Goal: Task Accomplishment & Management: Manage account settings

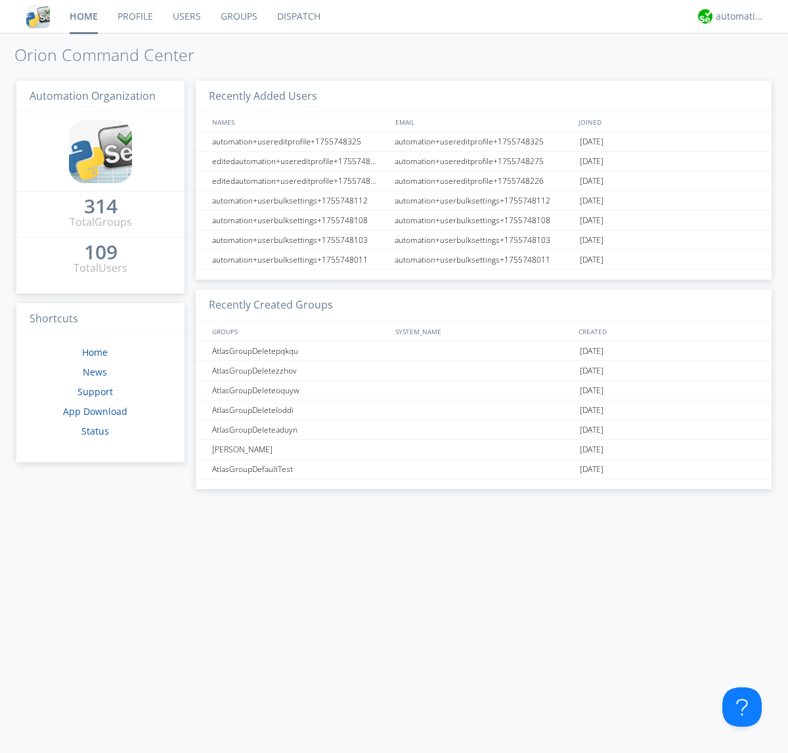
click at [186, 16] on link "Users" at bounding box center [187, 16] width 48 height 33
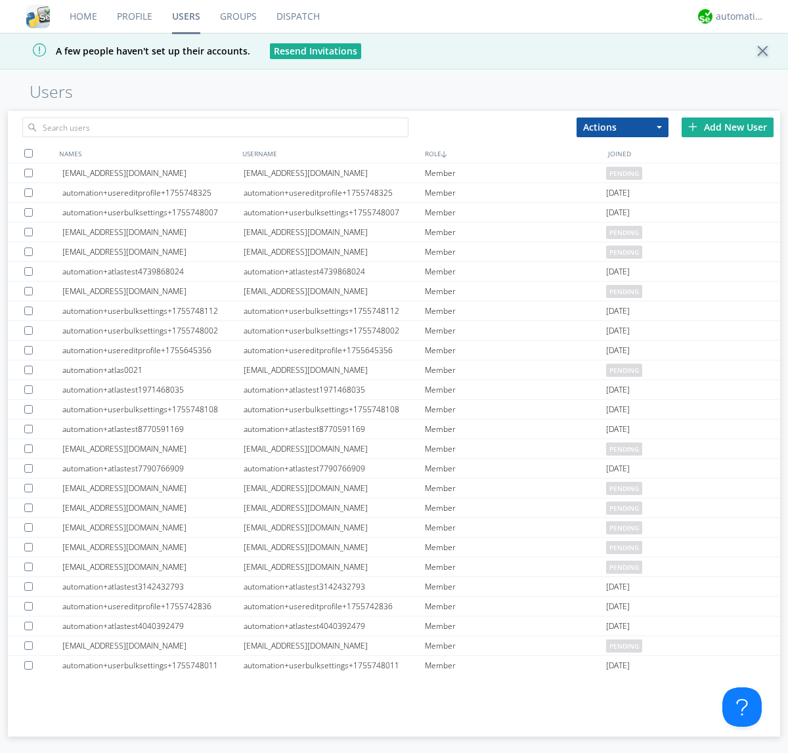
click at [727, 127] on div "Add New User" at bounding box center [728, 128] width 92 height 20
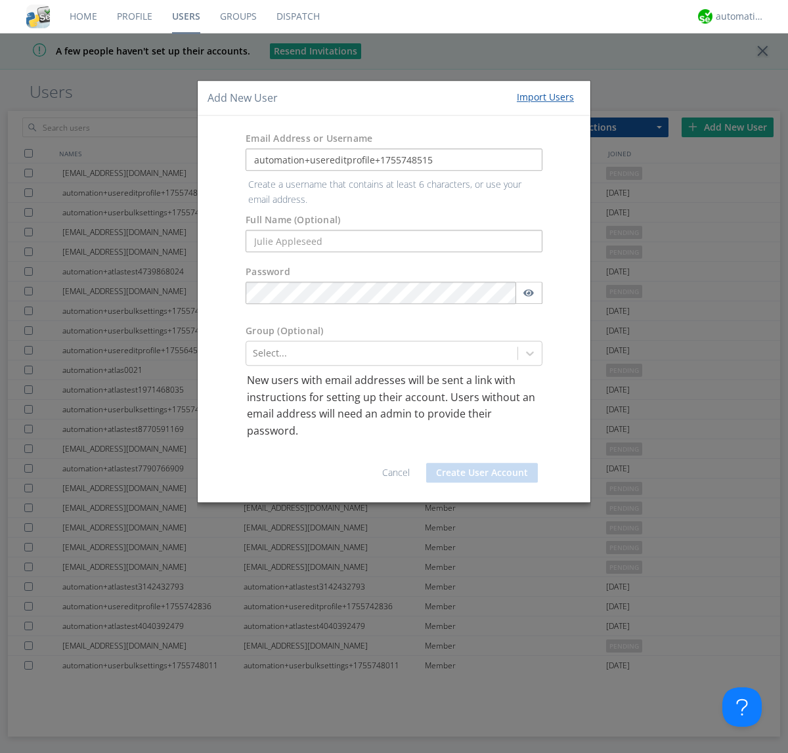
type input "automation+usereditprofile+1755748515"
click at [482, 463] on button "Create User Account" at bounding box center [482, 473] width 112 height 20
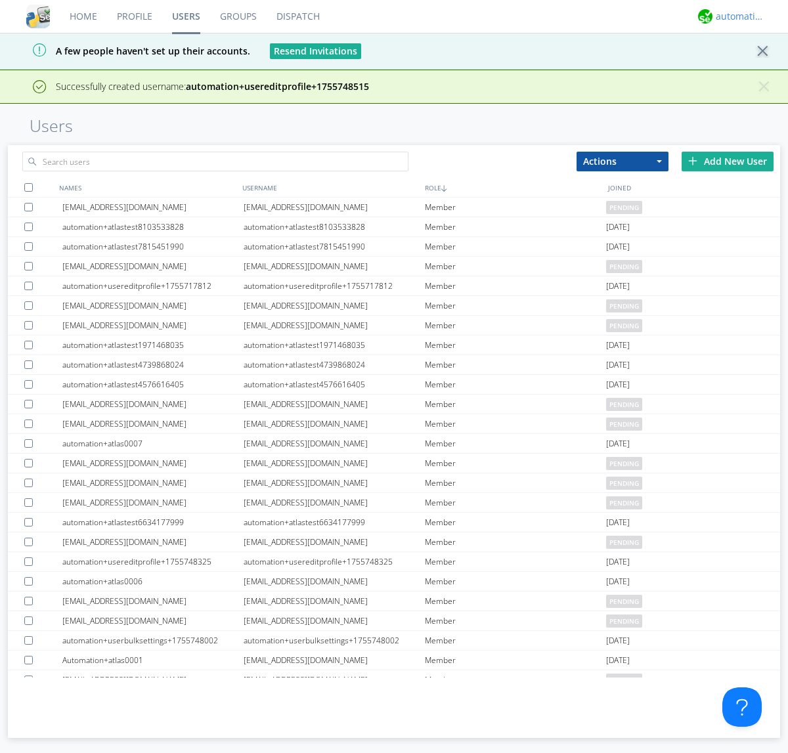
click at [737, 16] on div "automation+atlas" at bounding box center [740, 16] width 49 height 13
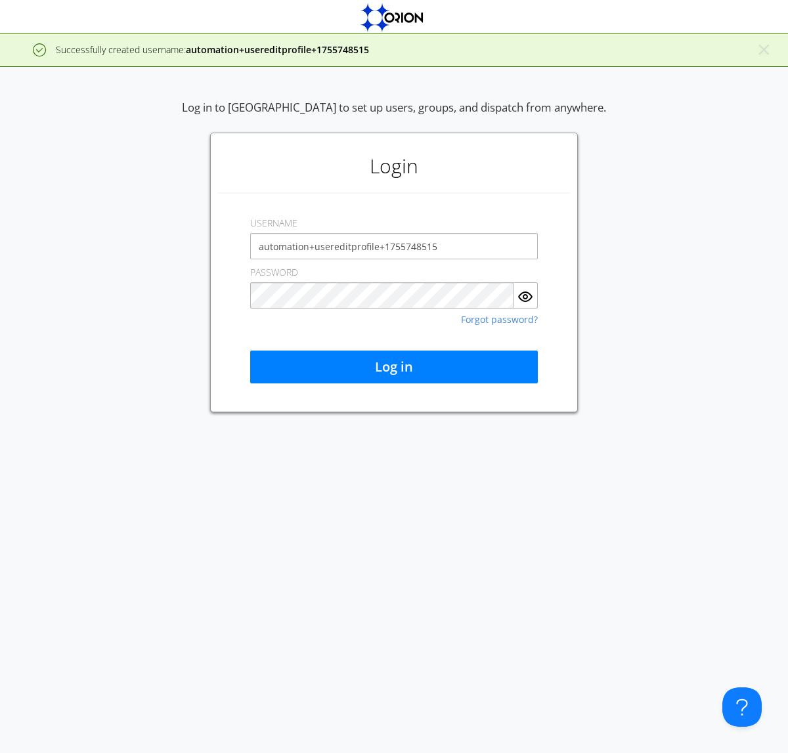
type input "automation+usereditprofile+1755748515"
click at [394, 367] on button "Log in" at bounding box center [394, 367] width 288 height 33
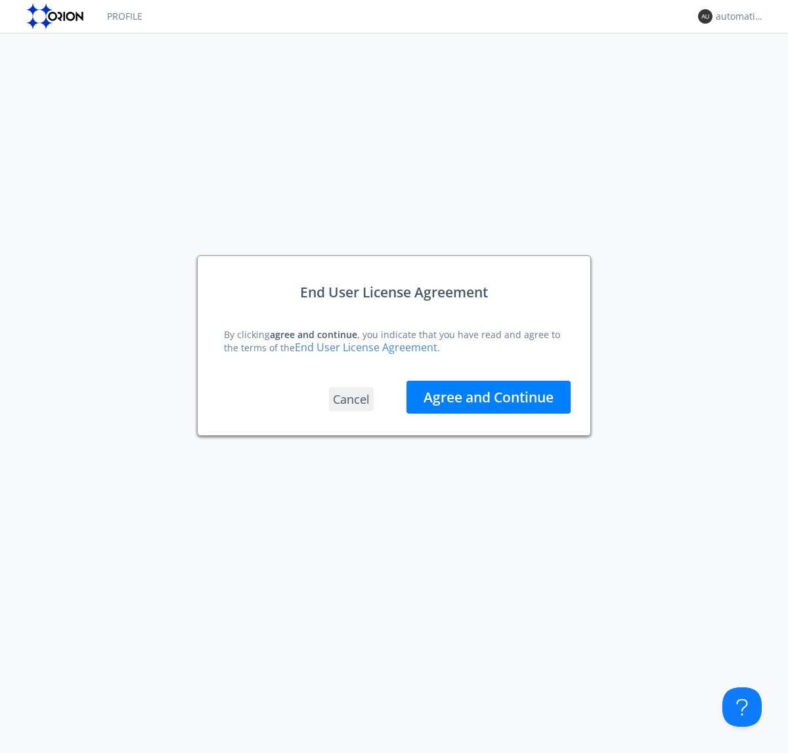
click at [488, 397] on button "Agree and Continue" at bounding box center [488, 397] width 164 height 33
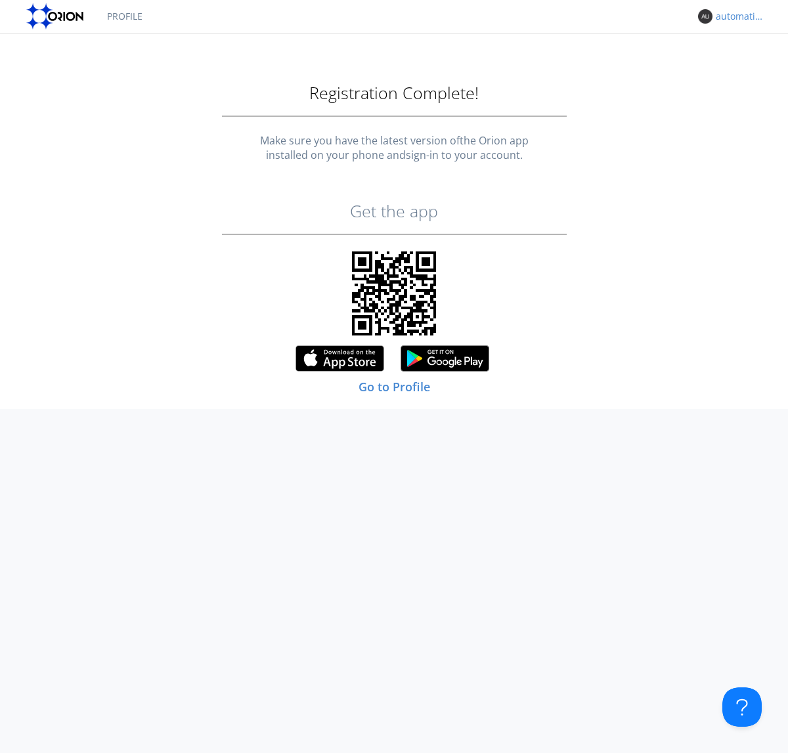
click at [737, 16] on div "automation+usereditprofile+1755748515" at bounding box center [740, 16] width 49 height 13
click at [747, 69] on div "Log Out" at bounding box center [747, 70] width 68 height 24
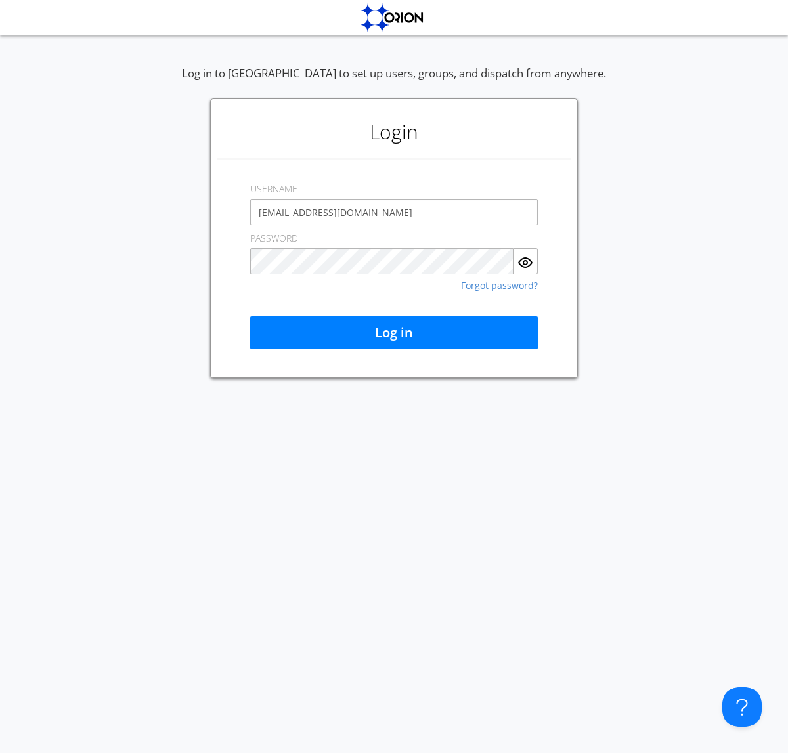
type input "[EMAIL_ADDRESS][DOMAIN_NAME]"
click at [394, 333] on button "Log in" at bounding box center [394, 332] width 288 height 33
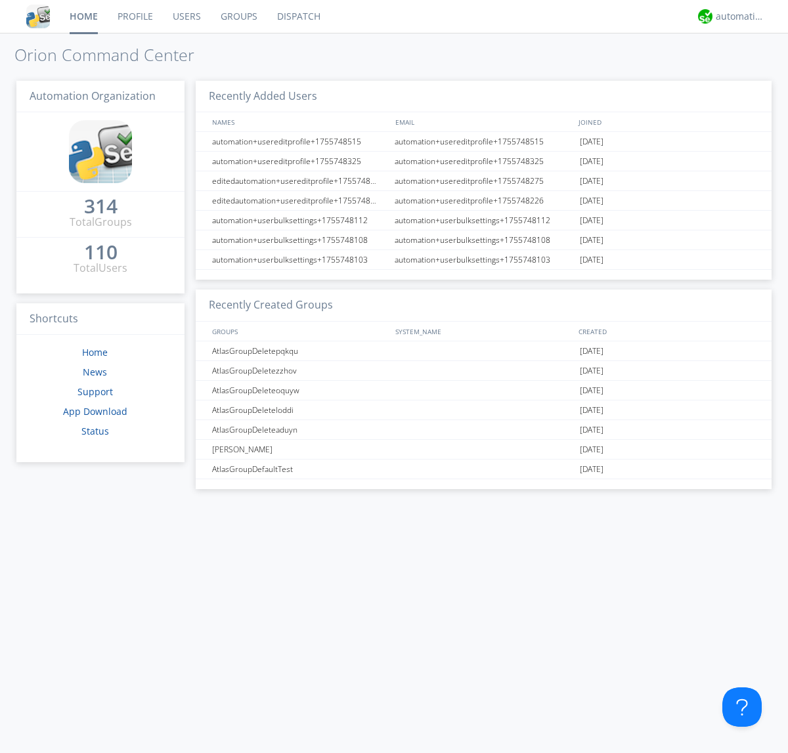
click at [186, 16] on link "Users" at bounding box center [187, 16] width 48 height 33
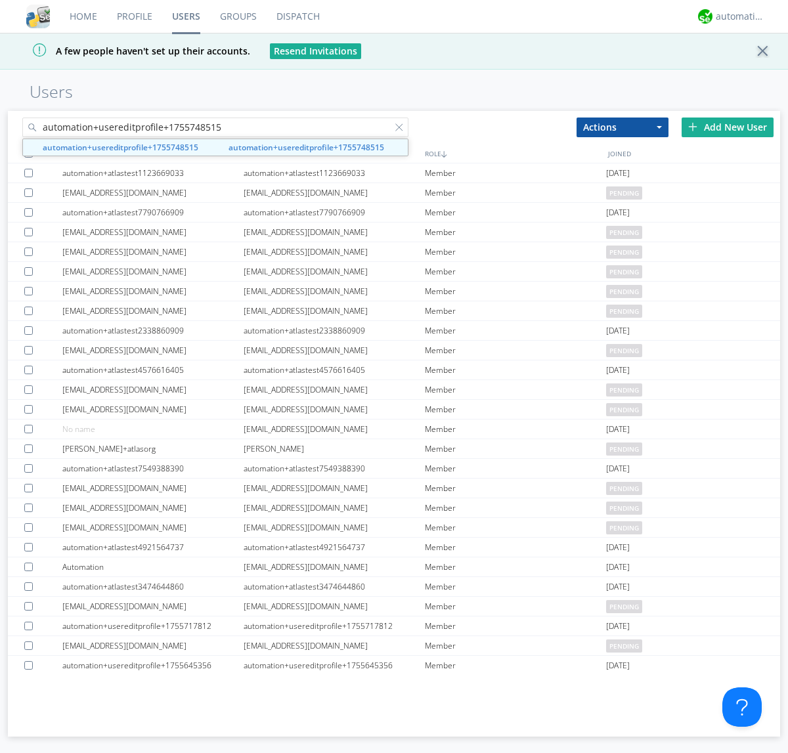
type input "automation+usereditprofile+1755748515"
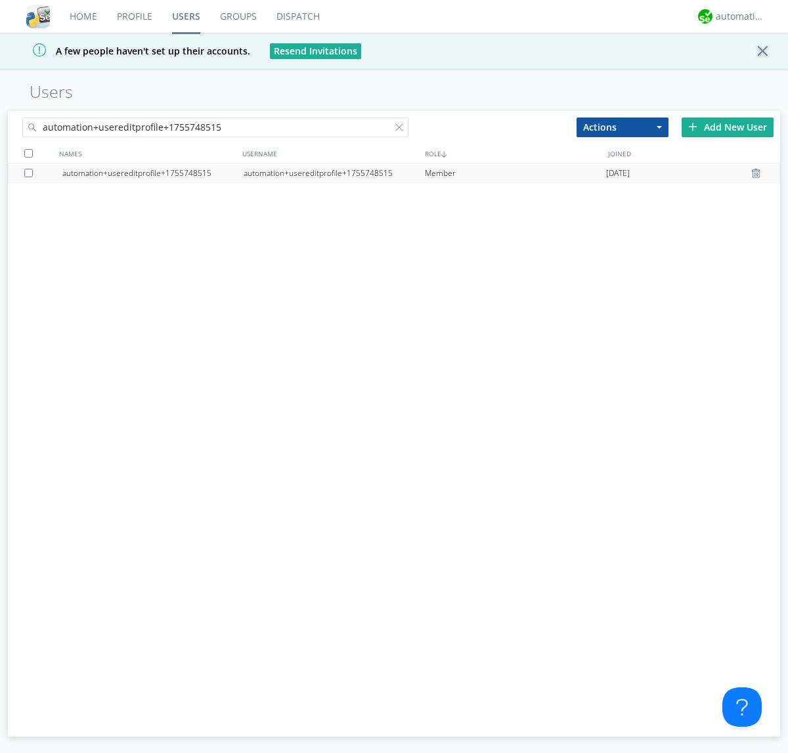
click at [334, 173] on div "automation+usereditprofile+1755748515" at bounding box center [334, 173] width 181 height 20
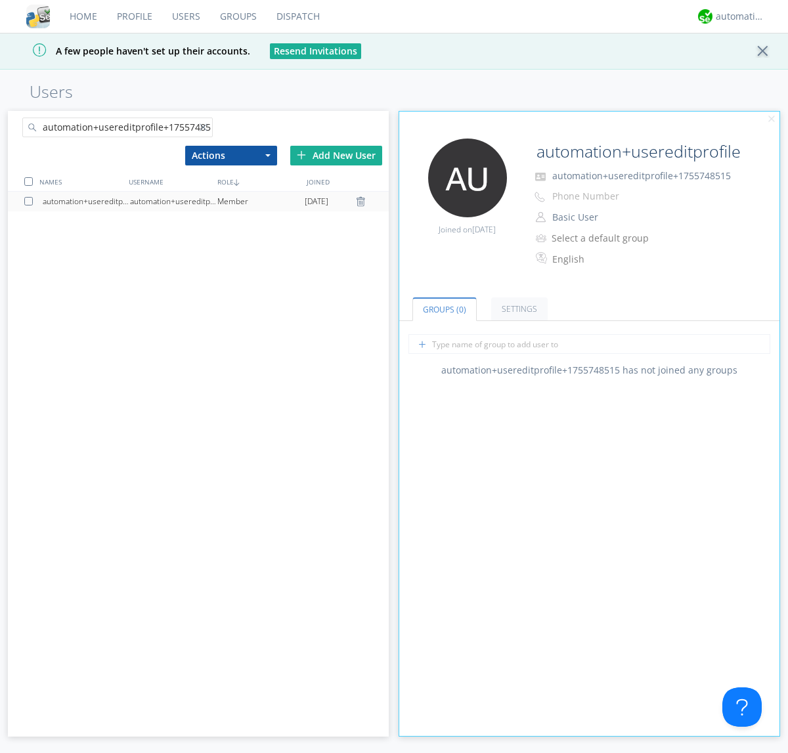
click at [517, 309] on link "Settings" at bounding box center [519, 308] width 56 height 23
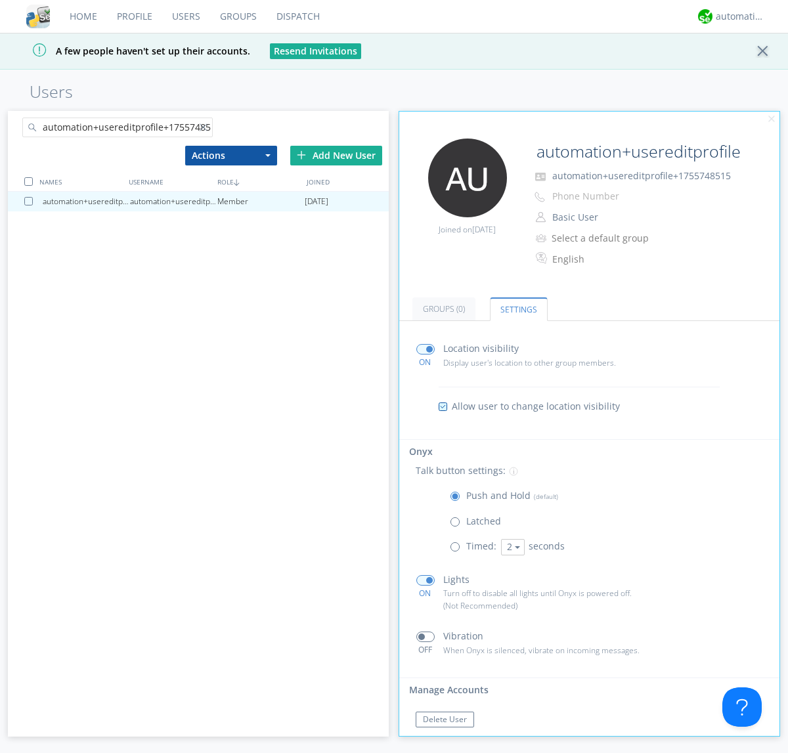
click at [451, 737] on button "Reset Password" at bounding box center [452, 745] width 72 height 16
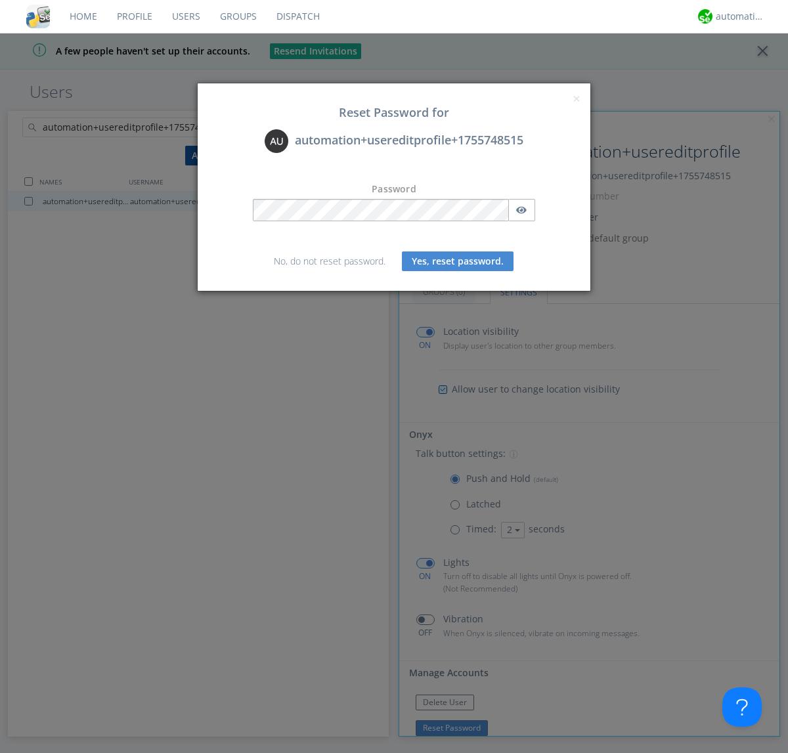
click at [458, 261] on button "Yes, reset password." at bounding box center [458, 261] width 112 height 20
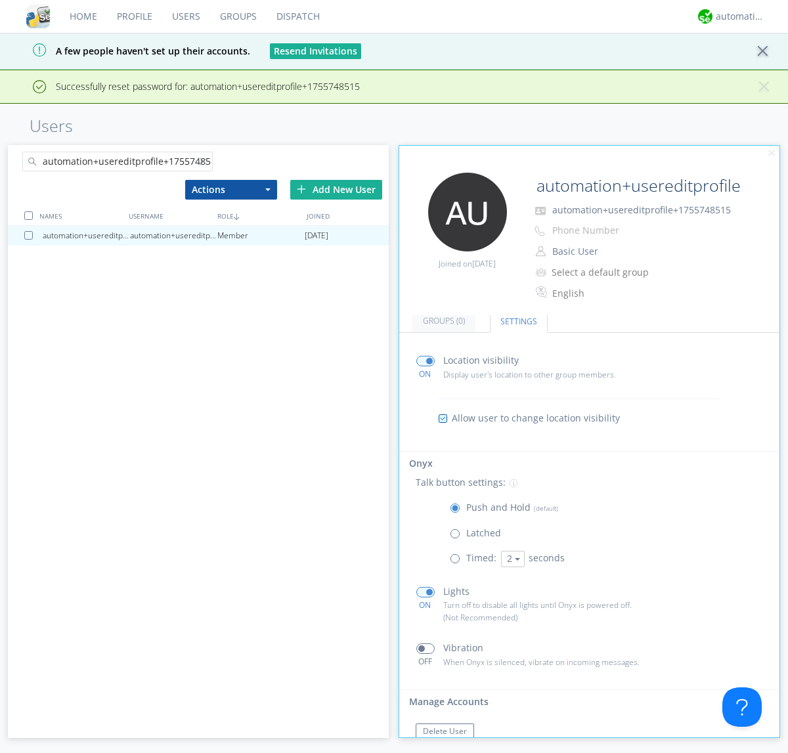
scroll to position [55, 0]
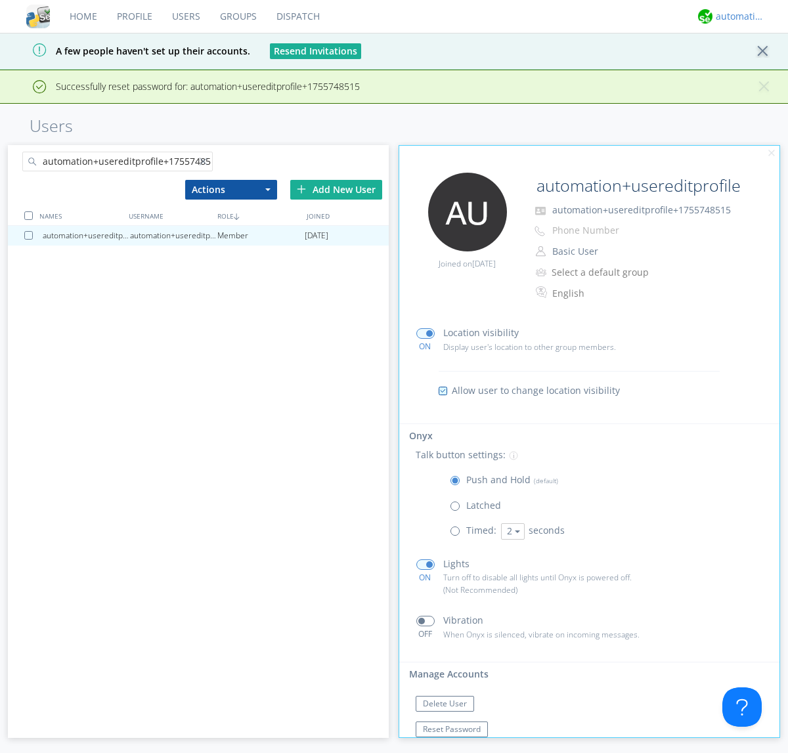
click at [737, 16] on div "automation+atlas" at bounding box center [740, 16] width 49 height 13
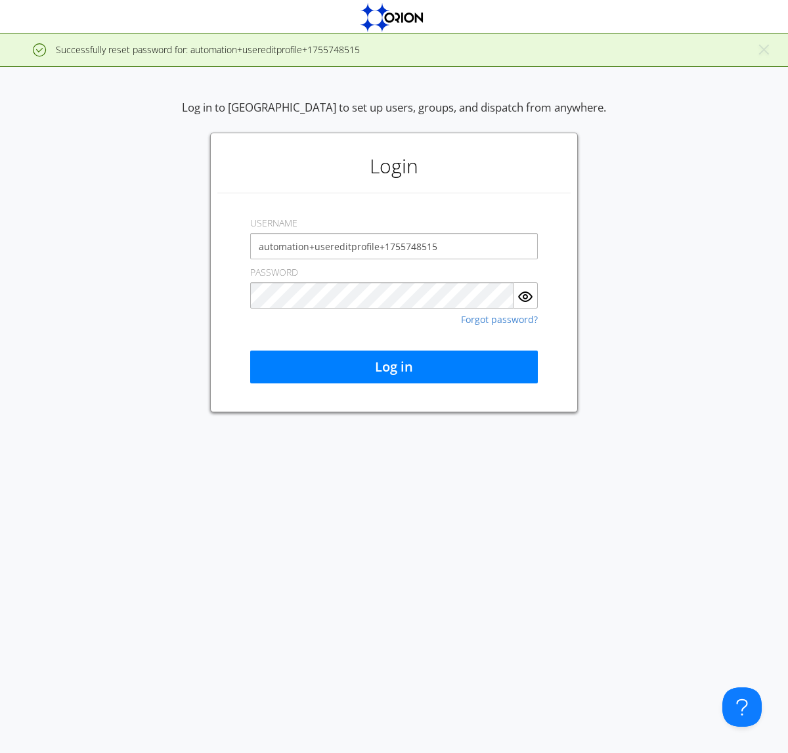
type input "automation+usereditprofile+1755748515"
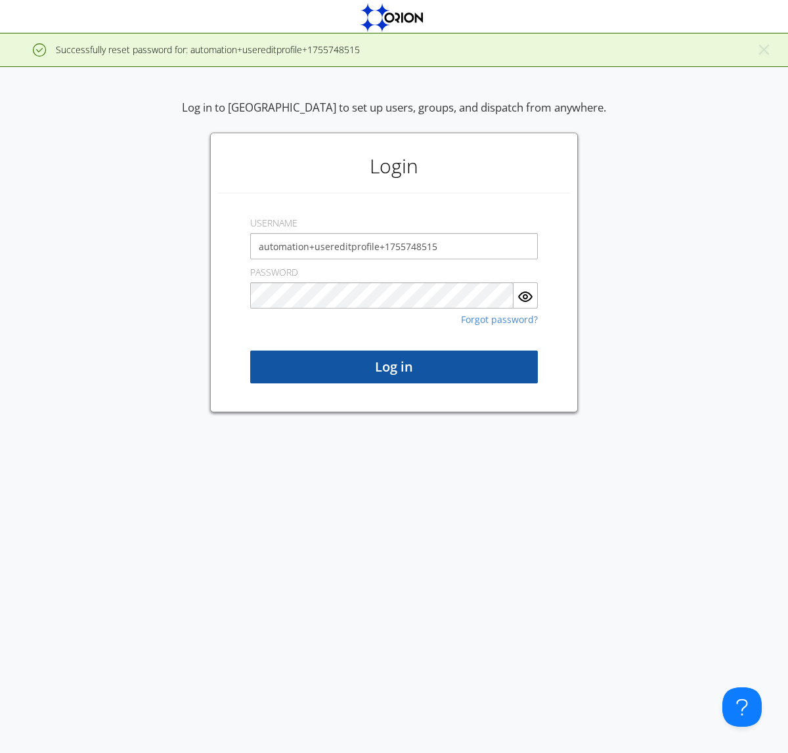
click at [394, 367] on button "Log in" at bounding box center [394, 367] width 288 height 33
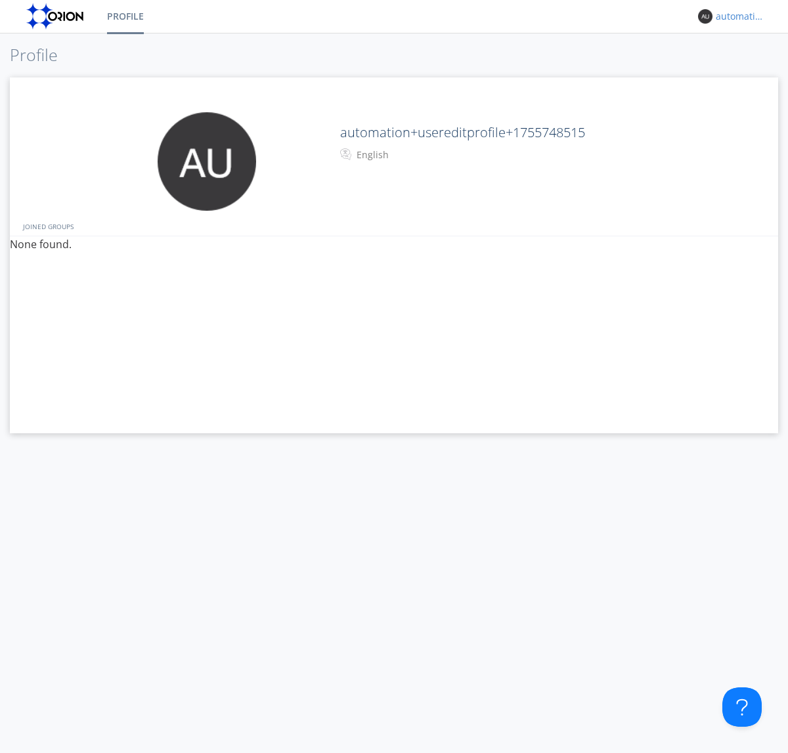
click at [737, 16] on div "automation+usereditprofile+1755748515" at bounding box center [740, 16] width 49 height 13
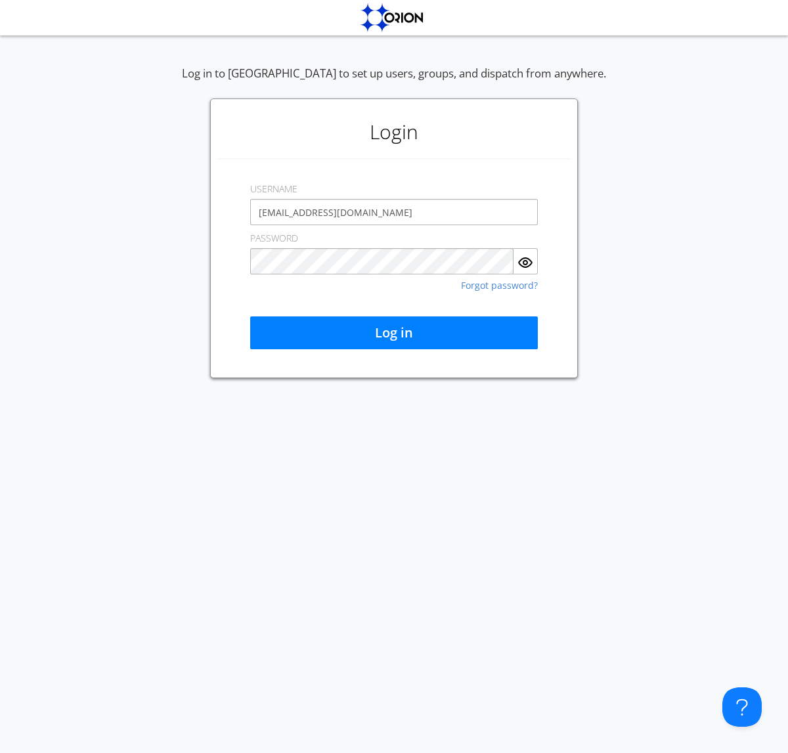
type input "[EMAIL_ADDRESS][DOMAIN_NAME]"
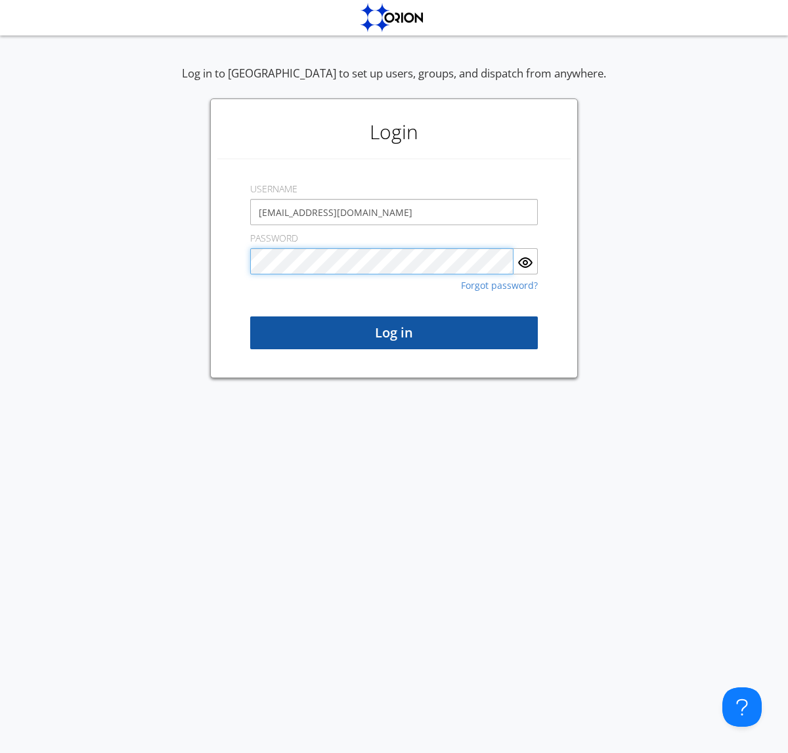
click at [394, 333] on button "Log in" at bounding box center [394, 332] width 288 height 33
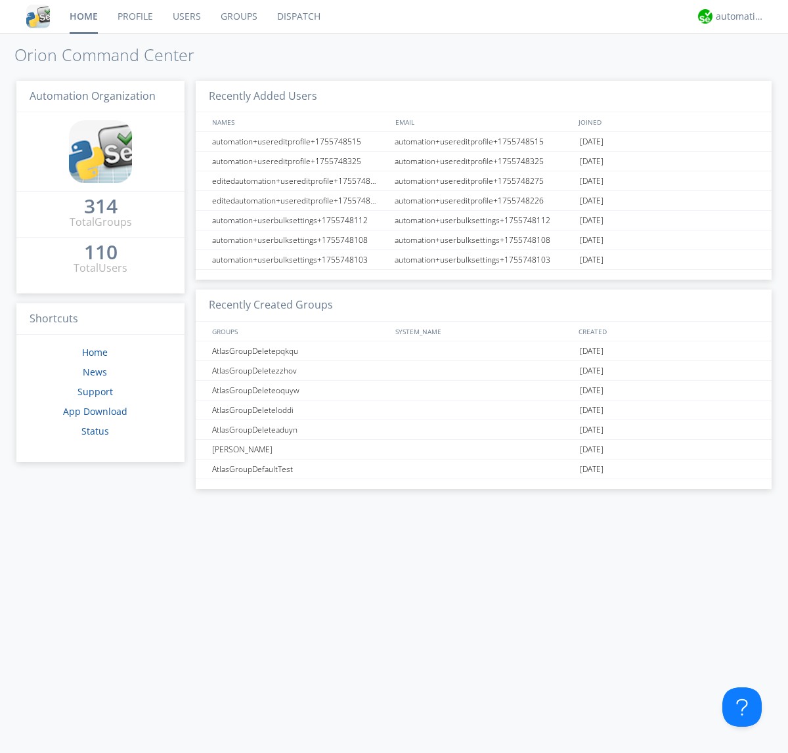
click at [186, 16] on link "Users" at bounding box center [187, 16] width 48 height 33
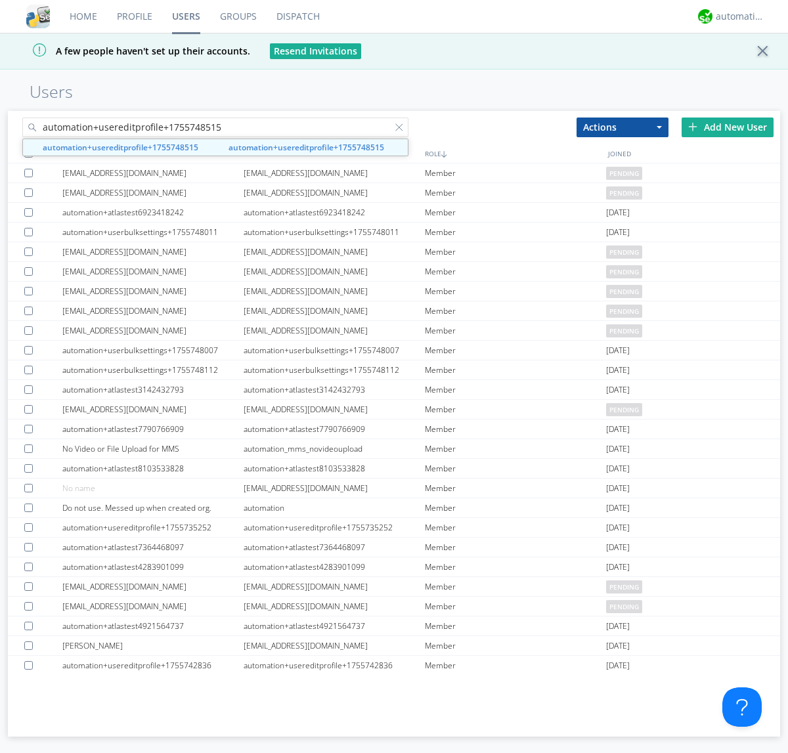
type input "automation+usereditprofile+1755748515"
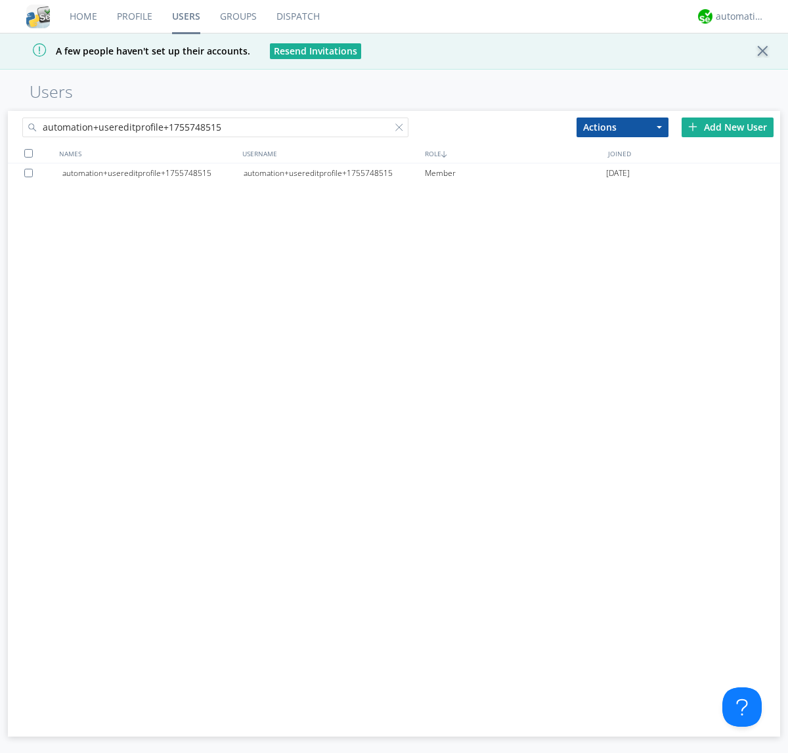
click at [31, 173] on div at bounding box center [30, 173] width 13 height 9
click at [622, 127] on button "Actions" at bounding box center [622, 128] width 92 height 20
click at [0, 0] on link "Delete User" at bounding box center [0, 0] width 0 height 0
